Goal: Navigation & Orientation: Find specific page/section

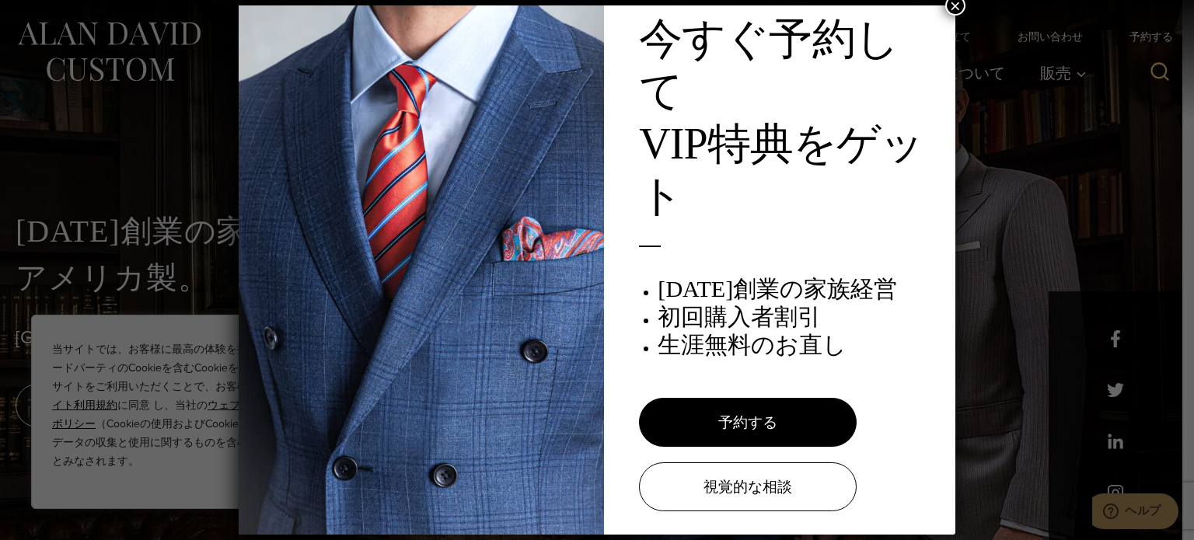
click at [567, 316] on img at bounding box center [421, 269] width 365 height 529
click at [951, 4] on font "×" at bounding box center [955, 5] width 11 height 21
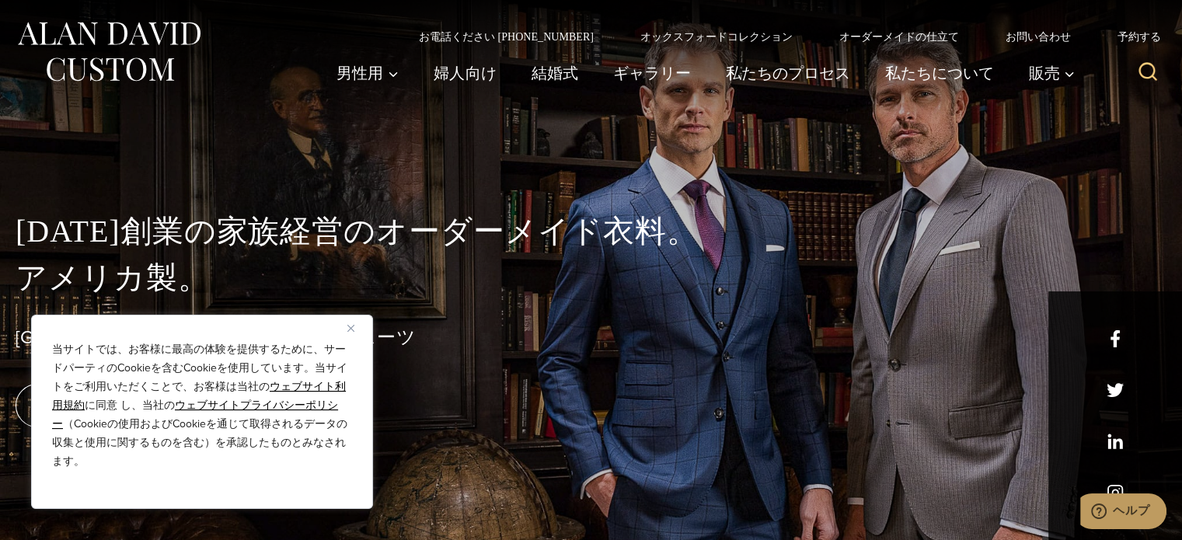
click at [350, 322] on button "近い" at bounding box center [356, 328] width 19 height 19
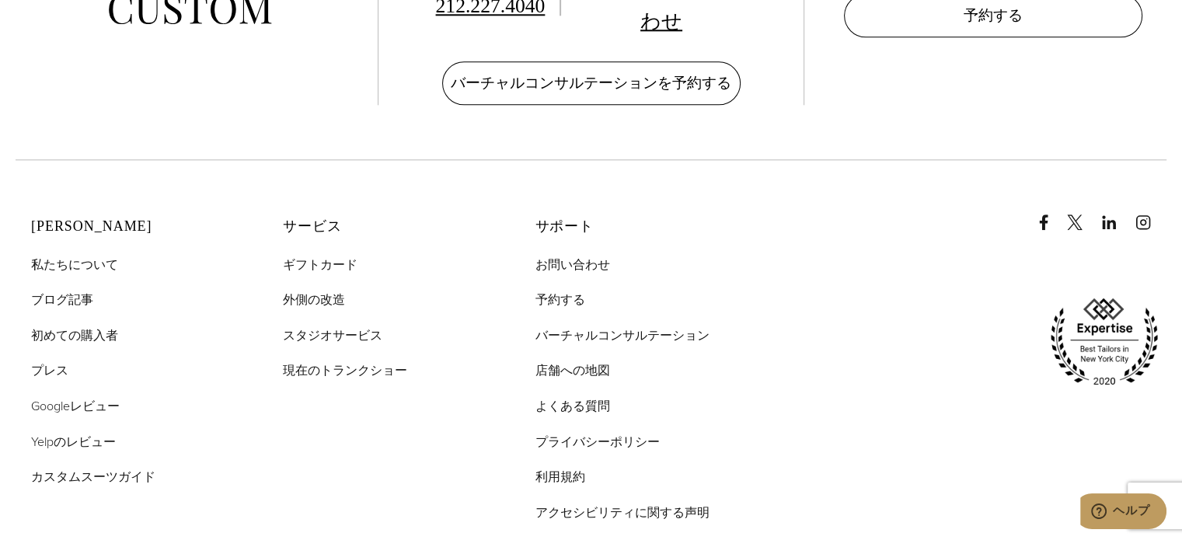
scroll to position [7794, 0]
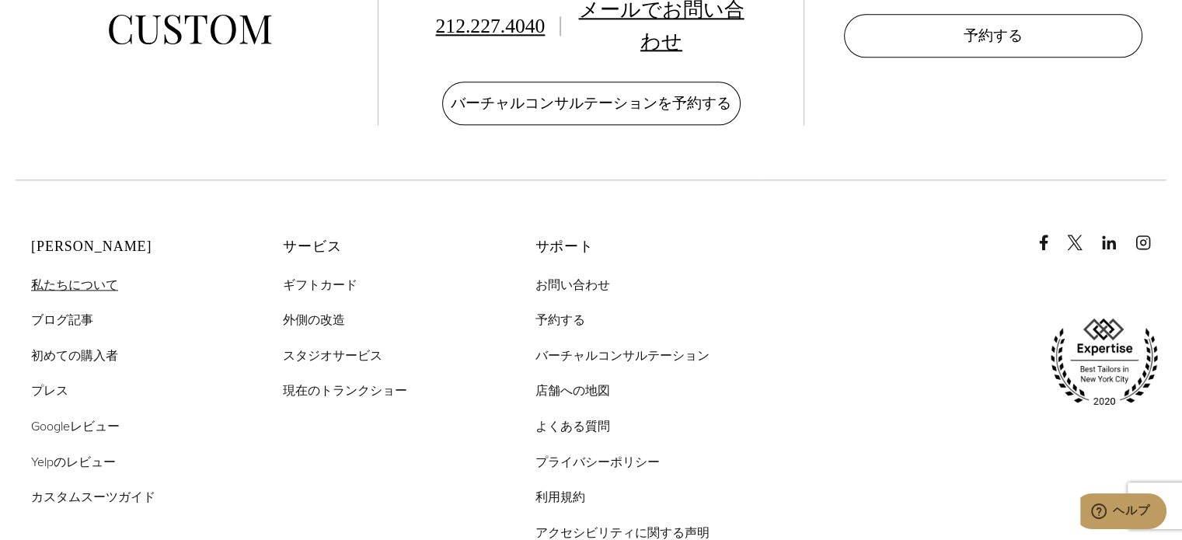
click at [95, 276] on font "私たちについて" at bounding box center [74, 285] width 87 height 18
